Goal: Navigation & Orientation: Find specific page/section

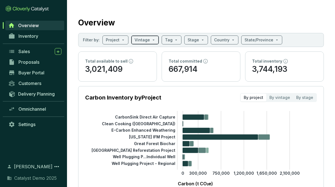
click at [151, 38] on span at bounding box center [145, 40] width 21 height 8
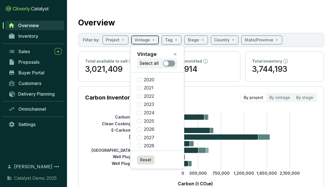
click at [151, 38] on span at bounding box center [145, 40] width 21 height 8
click at [173, 39] on span at bounding box center [171, 40] width 13 height 8
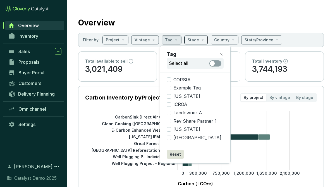
click at [194, 39] on input "search" at bounding box center [193, 40] width 11 height 8
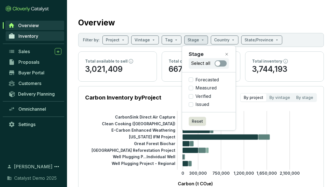
click at [34, 35] on span "Inventory" at bounding box center [28, 36] width 20 height 6
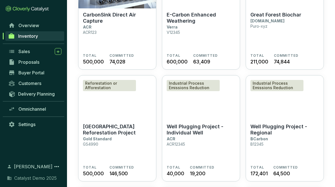
scroll to position [90, 0]
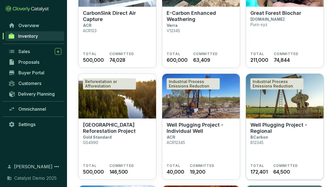
click at [256, 106] on img at bounding box center [285, 96] width 78 height 45
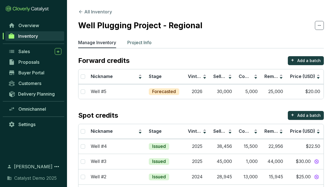
click at [133, 42] on p "Project Info" at bounding box center [139, 42] width 24 height 7
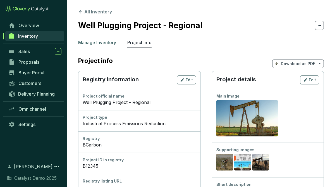
click at [102, 42] on p "Manage Inventory" at bounding box center [97, 42] width 38 height 7
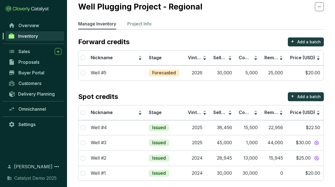
scroll to position [19, 0]
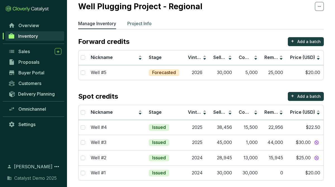
click at [148, 20] on p "Project Info" at bounding box center [139, 23] width 24 height 7
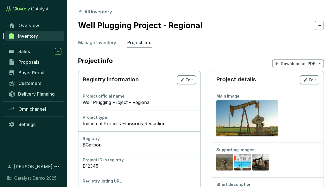
click at [101, 9] on button "All Inventory" at bounding box center [95, 11] width 34 height 7
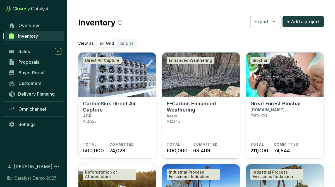
click at [190, 77] on img at bounding box center [201, 74] width 78 height 45
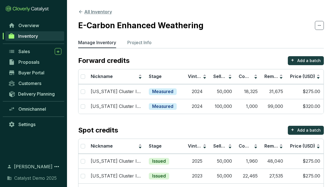
click at [100, 10] on button "All Inventory" at bounding box center [95, 11] width 34 height 7
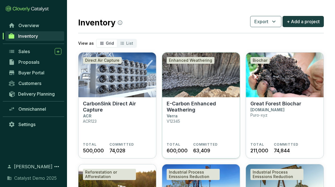
click at [188, 90] on img at bounding box center [201, 74] width 78 height 45
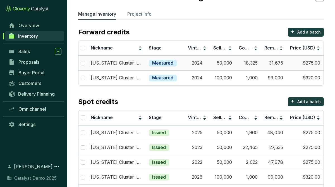
scroll to position [25, 0]
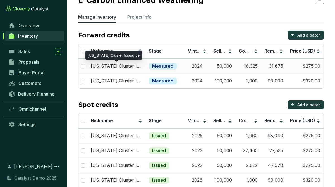
click at [132, 67] on p "[US_STATE] Cluster Issuance" at bounding box center [116, 66] width 51 height 6
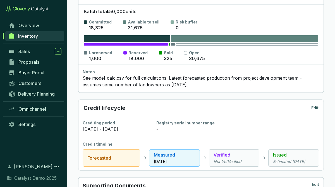
scroll to position [109, 0]
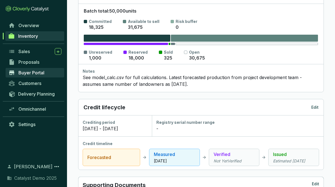
click at [21, 73] on span "Buyer Portal" at bounding box center [31, 73] width 26 height 6
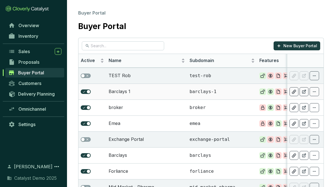
click at [144, 88] on td "Barclays 1" at bounding box center [146, 91] width 81 height 16
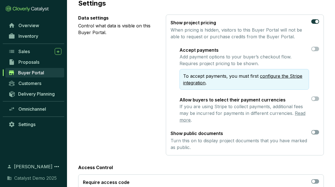
scroll to position [54, 0]
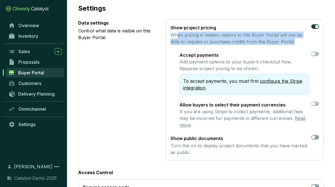
drag, startPoint x: 178, startPoint y: 34, endPoint x: 293, endPoint y: 46, distance: 115.7
click at [293, 46] on section "Show project pricing When pricing is hidden, visitors to this Buyer Portal will…" at bounding box center [245, 76] width 149 height 104
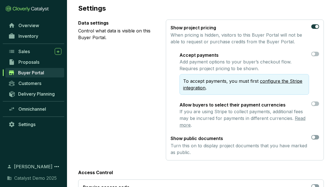
click at [248, 47] on section "Show project pricing When pricing is hidden, visitors to this Buyer Portal will…" at bounding box center [245, 76] width 149 height 104
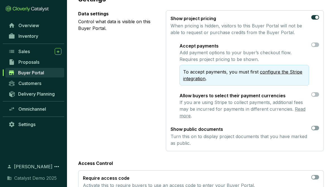
scroll to position [64, 0]
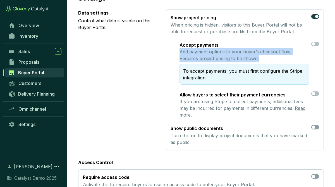
drag, startPoint x: 179, startPoint y: 52, endPoint x: 269, endPoint y: 58, distance: 89.5
click at [269, 58] on section "Accept payments Add payment options to your buyer’s checkout flow. Requires pro…" at bounding box center [245, 80] width 149 height 76
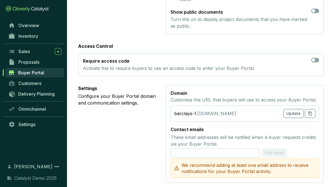
scroll to position [0, 0]
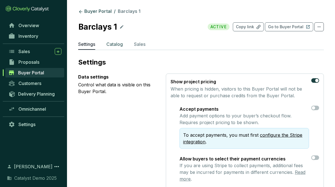
click at [111, 44] on p "Catalog" at bounding box center [114, 44] width 16 height 7
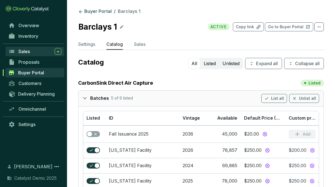
click at [28, 51] on span "Sales" at bounding box center [23, 52] width 11 height 6
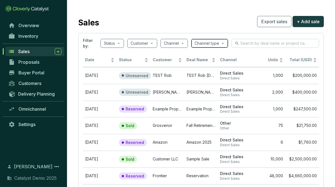
click at [217, 47] on input "search" at bounding box center [207, 43] width 25 height 8
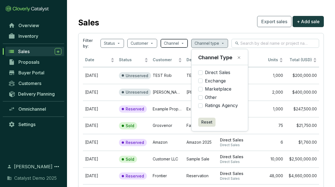
click at [183, 39] on span at bounding box center [174, 43] width 21 height 8
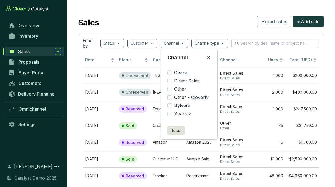
click at [190, 28] on div "Sales Export sales + Add sale" at bounding box center [201, 22] width 246 height 14
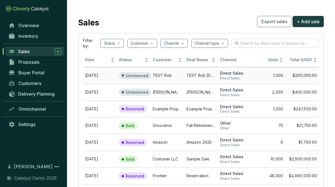
click at [177, 78] on td "TEST Rob" at bounding box center [167, 75] width 34 height 17
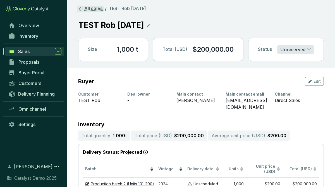
click at [87, 9] on link "All sales" at bounding box center [90, 9] width 27 height 7
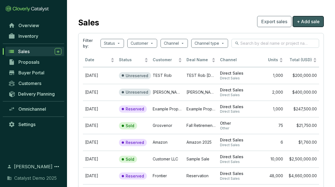
click at [308, 19] on span "+ Add sale" at bounding box center [308, 21] width 23 height 7
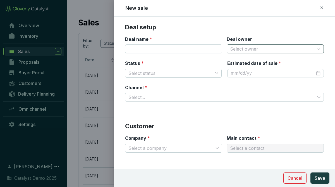
click at [274, 48] on input "Deal owner" at bounding box center [272, 49] width 85 height 8
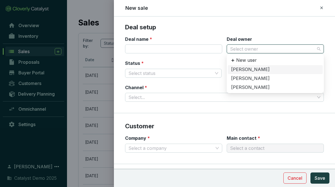
click at [282, 23] on div "Deal setup Deal name * Deal owner Select owner Status * Select status Estimated…" at bounding box center [224, 101] width 221 height 170
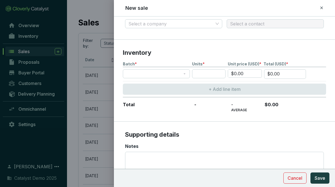
scroll to position [162, 0]
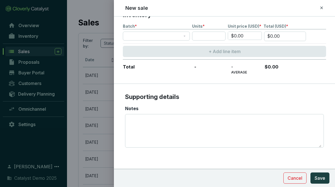
click at [324, 7] on div "New sale" at bounding box center [225, 7] width 208 height 7
click at [318, 7] on div "New sale" at bounding box center [224, 7] width 198 height 7
click at [321, 7] on icon at bounding box center [321, 7] width 3 height 3
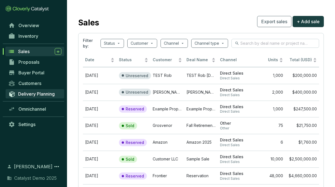
click at [34, 96] on link "Delivery Planning" at bounding box center [35, 93] width 59 height 9
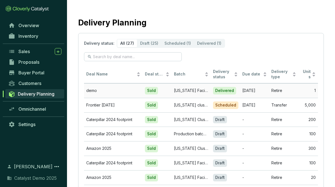
click at [120, 93] on td "demo" at bounding box center [113, 90] width 59 height 15
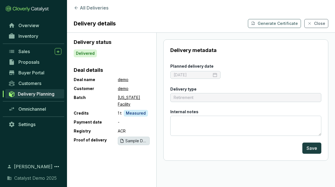
click at [134, 138] on span "Sample Delivery Receipt.pdf" at bounding box center [136, 141] width 22 height 6
click at [36, 126] on link "Settings" at bounding box center [35, 123] width 59 height 9
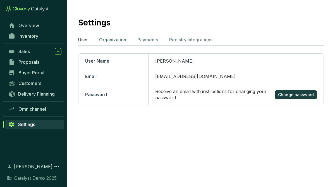
click at [122, 39] on p "Organization" at bounding box center [112, 39] width 27 height 7
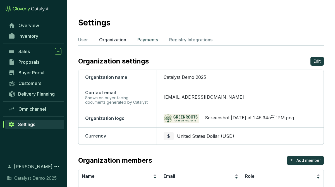
click at [148, 41] on p "Payments" at bounding box center [147, 39] width 21 height 7
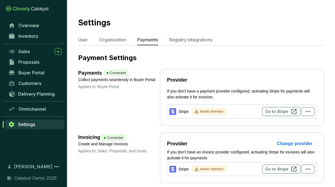
scroll to position [11, 0]
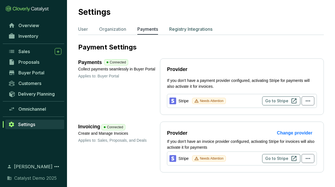
click at [186, 30] on p "Registry Integrations" at bounding box center [190, 29] width 43 height 7
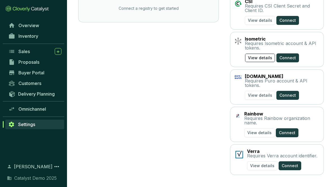
scroll to position [74, 0]
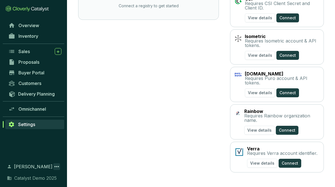
click at [57, 168] on icon at bounding box center [56, 166] width 7 height 7
click at [78, 165] on section "Connected Connect a registry to get started" at bounding box center [148, 76] width 141 height 193
click at [43, 109] on span "Omnichannel" at bounding box center [32, 109] width 28 height 6
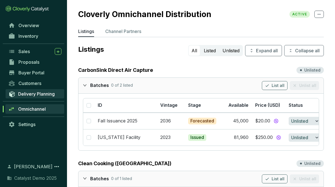
click at [49, 96] on span "Delivery Planning" at bounding box center [36, 94] width 37 height 6
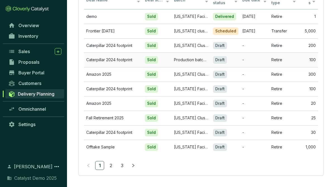
scroll to position [77, 0]
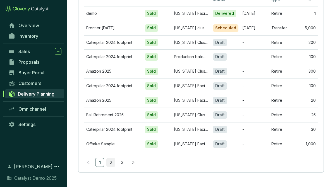
click at [111, 162] on link "2" at bounding box center [111, 162] width 8 height 8
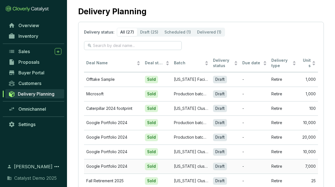
scroll to position [11, 0]
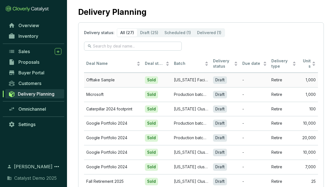
click at [106, 82] on td "Offtake Sample" at bounding box center [113, 80] width 59 height 15
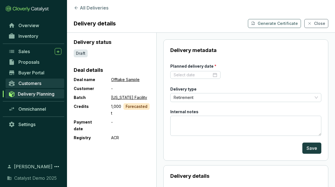
click at [40, 85] on span "Customers" at bounding box center [29, 83] width 23 height 6
